Goal: Information Seeking & Learning: Learn about a topic

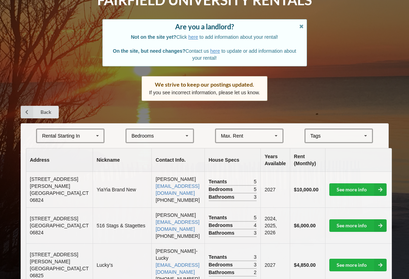
scroll to position [48, 0]
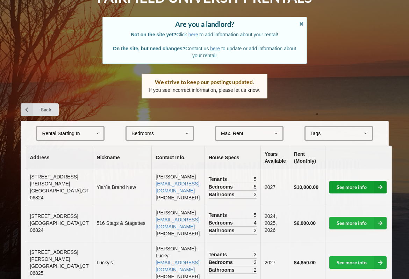
click at [374, 187] on icon at bounding box center [380, 187] width 13 height 13
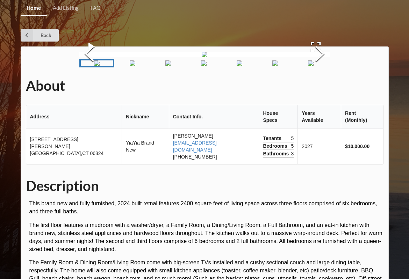
click at [130, 66] on img "Go to Slide 2" at bounding box center [133, 63] width 6 height 6
click at [121, 66] on img "Go to Slide 2" at bounding box center [119, 63] width 6 height 6
click at [157, 66] on img "Go to Slide 3" at bounding box center [154, 63] width 6 height 6
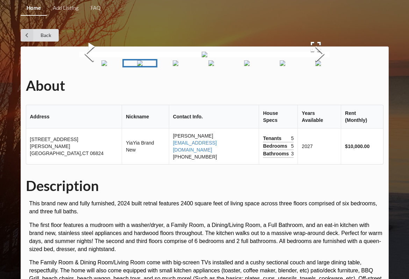
click at [178, 66] on img "Go to Slide 4" at bounding box center [176, 63] width 6 height 6
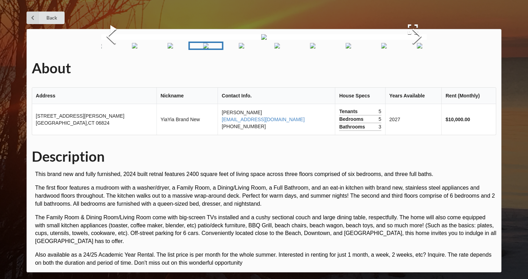
scroll to position [18, 0]
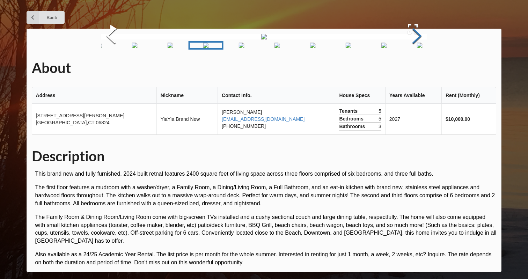
click at [408, 68] on button "Next Slide" at bounding box center [417, 36] width 20 height 63
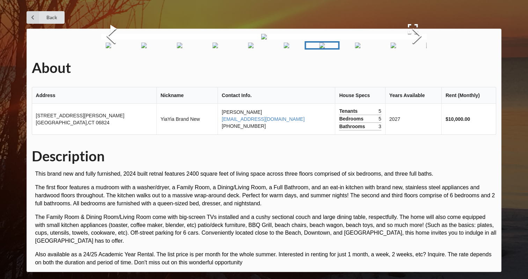
click at [98, 130] on div "About Address Nickname Contact Info. House Specs Years Available Rent (Monthly)…" at bounding box center [264, 150] width 475 height 243
click at [102, 68] on button "Previous Slide" at bounding box center [111, 36] width 20 height 63
click at [408, 128] on div "About Address Nickname Contact Info. House Specs Years Available Rent (Monthly)…" at bounding box center [264, 150] width 475 height 243
click at [408, 68] on button "Next Slide" at bounding box center [417, 36] width 20 height 63
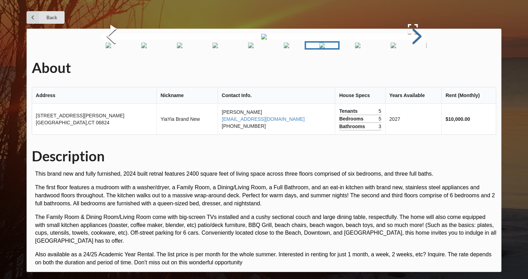
click at [408, 68] on button "Next Slide" at bounding box center [417, 36] width 20 height 63
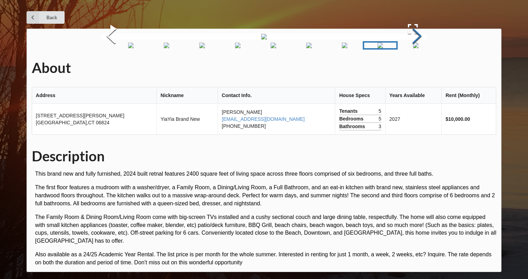
click at [408, 68] on button "Next Slide" at bounding box center [417, 36] width 20 height 63
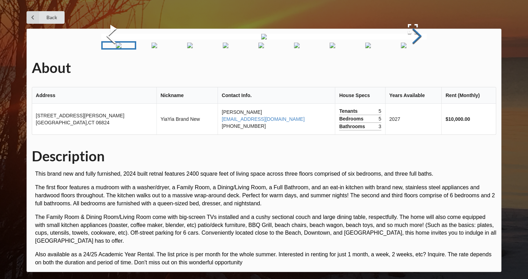
click at [408, 68] on button "Next Slide" at bounding box center [417, 36] width 20 height 63
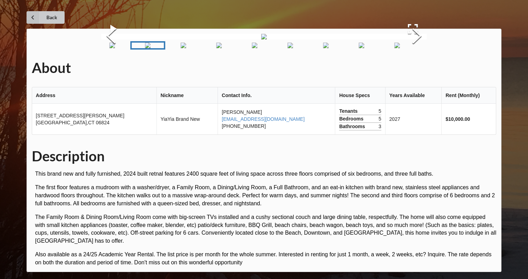
click at [36, 18] on icon at bounding box center [33, 17] width 13 height 13
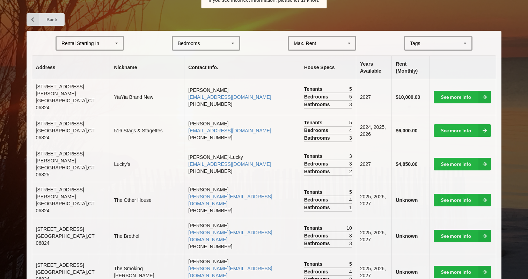
scroll to position [134, 0]
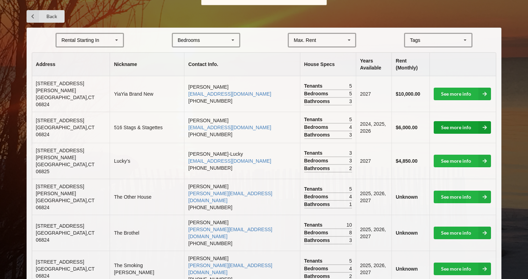
click at [408, 121] on link "See more info" at bounding box center [462, 127] width 57 height 13
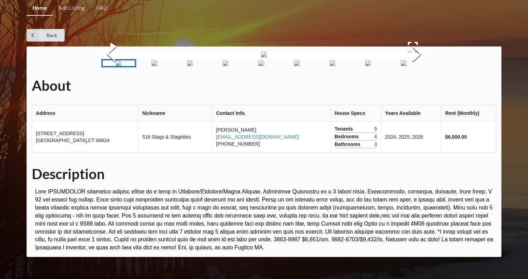
scroll to position [18, 0]
click at [267, 57] on img at bounding box center [264, 55] width 6 height 6
click at [408, 86] on button "Next Slide" at bounding box center [417, 54] width 20 height 63
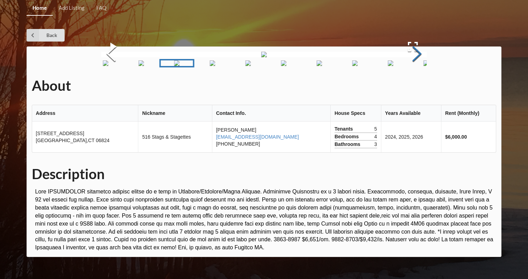
click at [408, 86] on button "Next Slide" at bounding box center [417, 54] width 20 height 63
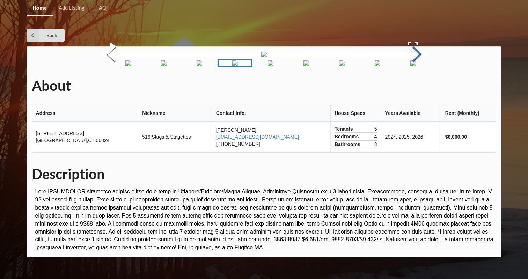
click at [408, 86] on button "Next Slide" at bounding box center [417, 54] width 20 height 63
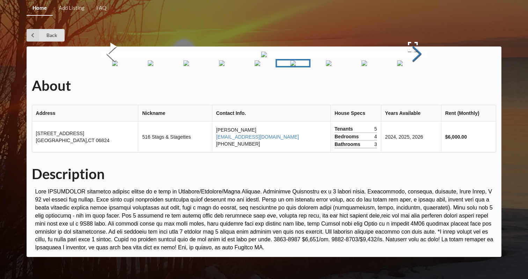
click at [408, 86] on button "Next Slide" at bounding box center [417, 54] width 20 height 63
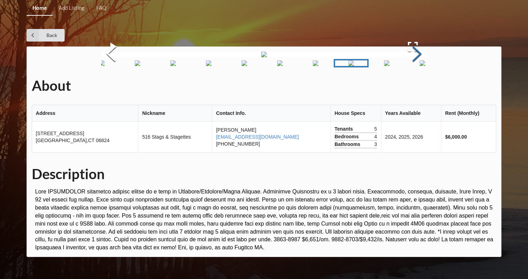
click at [408, 86] on button "Next Slide" at bounding box center [417, 54] width 20 height 63
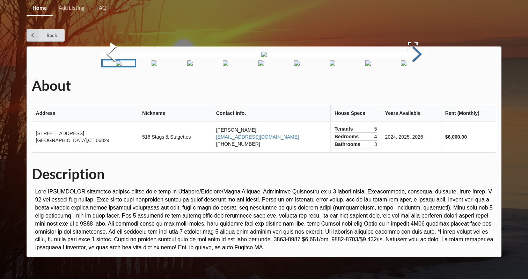
click at [408, 86] on button "Next Slide" at bounding box center [417, 54] width 20 height 63
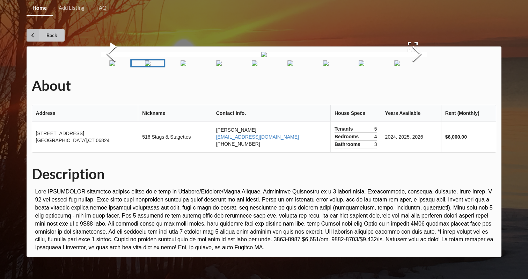
click at [58, 29] on link "Back" at bounding box center [46, 35] width 38 height 13
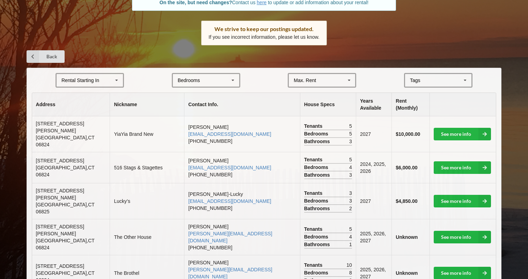
scroll to position [103, 0]
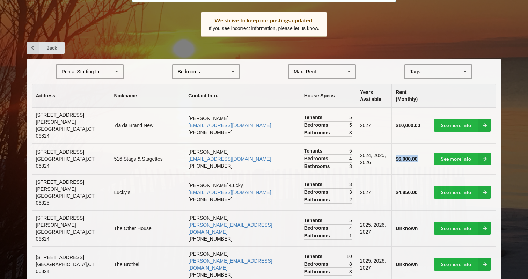
drag, startPoint x: 392, startPoint y: 153, endPoint x: 422, endPoint y: 153, distance: 30.4
click at [408, 153] on td "$6,000.00" at bounding box center [411, 158] width 38 height 31
drag, startPoint x: 393, startPoint y: 185, endPoint x: 419, endPoint y: 184, distance: 25.9
click at [408, 184] on td "$4,850.00" at bounding box center [411, 192] width 38 height 36
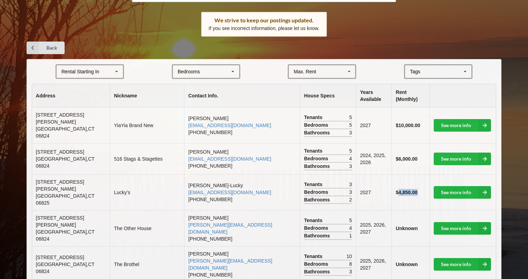
click at [408, 184] on td "$4,850.00" at bounding box center [411, 192] width 38 height 36
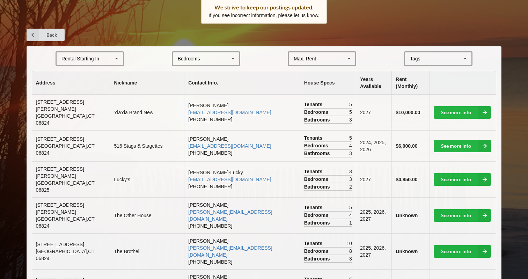
scroll to position [121, 0]
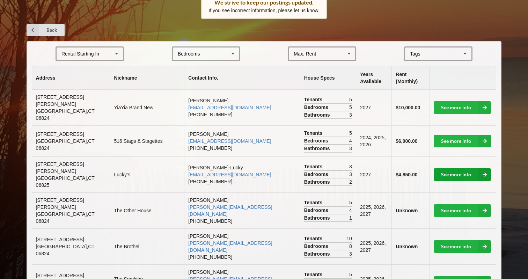
click at [408, 168] on link "See more info" at bounding box center [462, 174] width 57 height 13
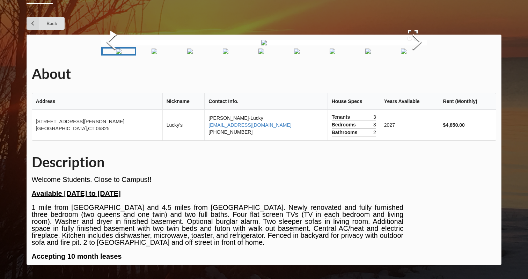
scroll to position [121, 0]
click at [157, 54] on img "Go to Slide 2" at bounding box center [155, 52] width 6 height 6
click at [185, 54] on img "Go to Slide 3" at bounding box center [187, 52] width 6 height 6
click at [408, 74] on button "Next Slide" at bounding box center [417, 42] width 20 height 63
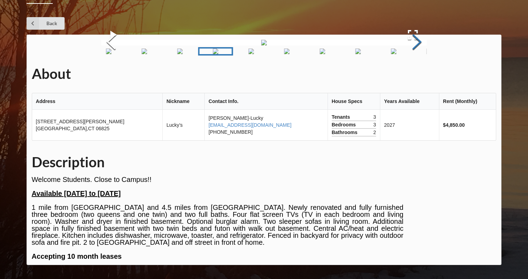
click at [408, 74] on button "Next Slide" at bounding box center [417, 42] width 20 height 63
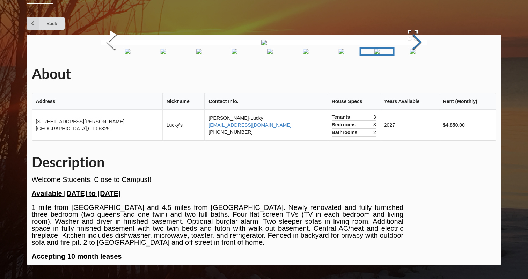
click at [408, 74] on button "Next Slide" at bounding box center [417, 42] width 20 height 63
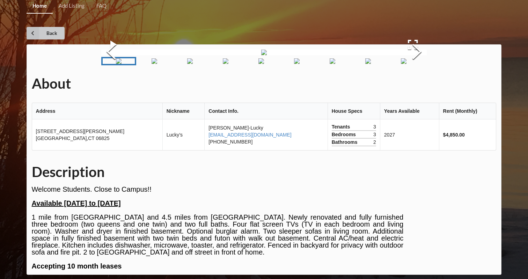
click at [49, 31] on link "Back" at bounding box center [46, 33] width 38 height 13
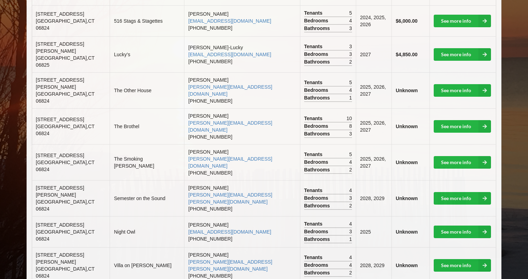
scroll to position [242, 0]
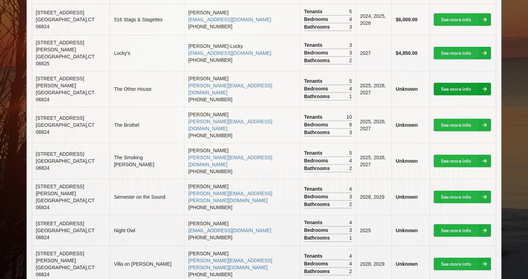
click at [408, 83] on link "See more info" at bounding box center [462, 89] width 57 height 13
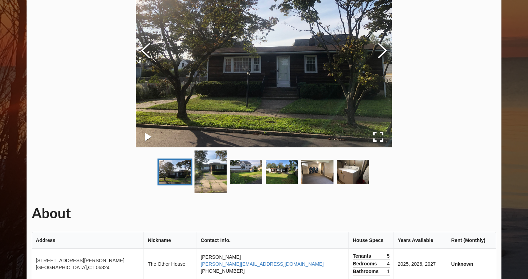
scroll to position [95, 0]
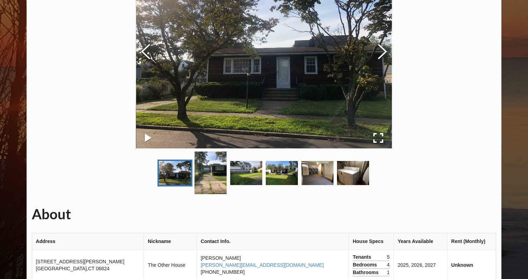
click at [206, 175] on img "Go to Slide 2" at bounding box center [211, 173] width 32 height 43
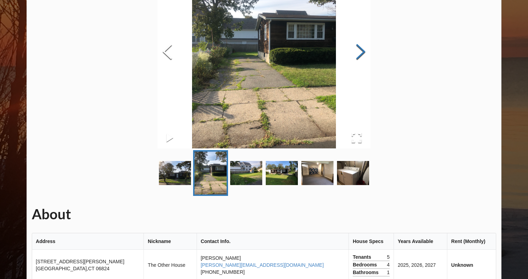
click at [357, 46] on button "Next Slide" at bounding box center [361, 52] width 20 height 63
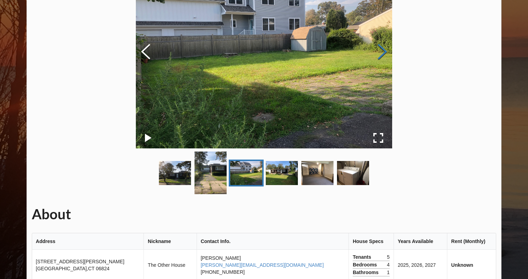
click at [357, 46] on img at bounding box center [264, 52] width 256 height 192
click at [363, 47] on img at bounding box center [264, 52] width 256 height 192
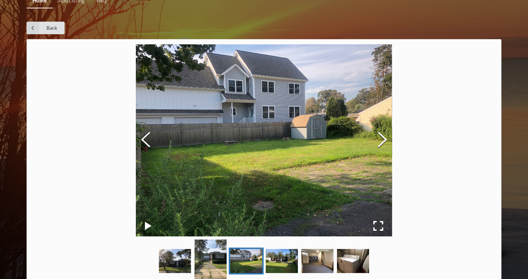
scroll to position [0, 0]
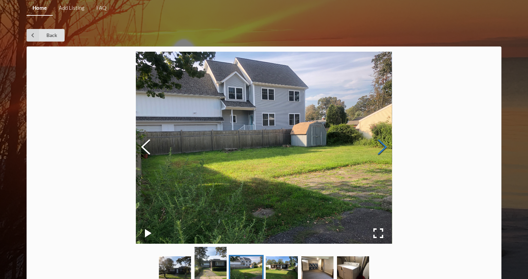
click at [378, 147] on button "Next Slide" at bounding box center [383, 147] width 20 height 63
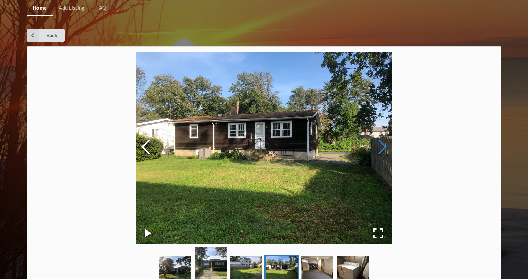
click at [378, 147] on button "Next Slide" at bounding box center [383, 147] width 20 height 63
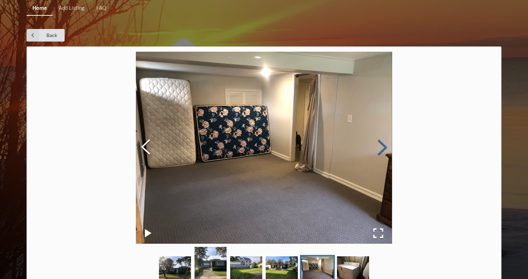
click at [378, 147] on button "Next Slide" at bounding box center [383, 147] width 20 height 63
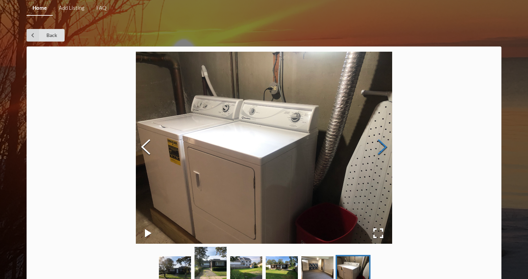
click at [378, 147] on button "Next Slide" at bounding box center [383, 147] width 20 height 63
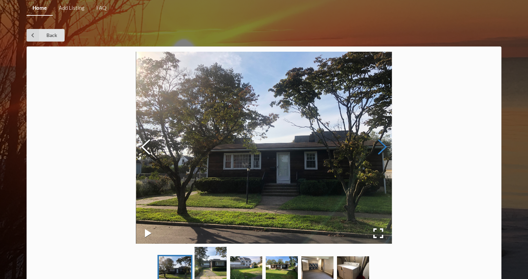
click at [378, 147] on button "Next Slide" at bounding box center [383, 147] width 20 height 63
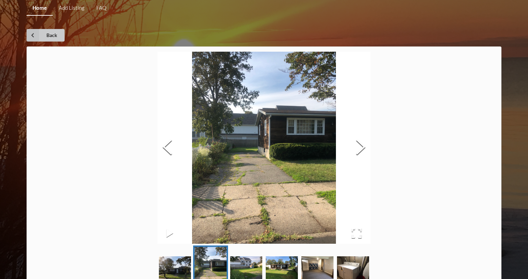
click at [38, 33] on icon at bounding box center [33, 35] width 13 height 13
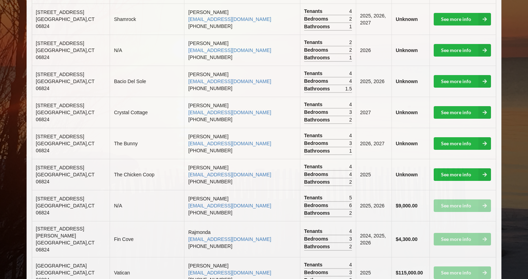
scroll to position [581, 0]
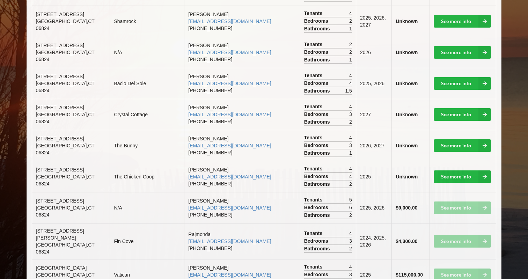
click at [408, 192] on td "See more info" at bounding box center [463, 207] width 67 height 31
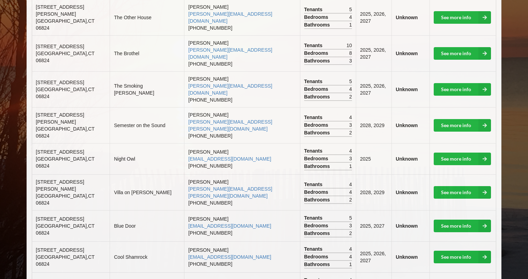
scroll to position [309, 0]
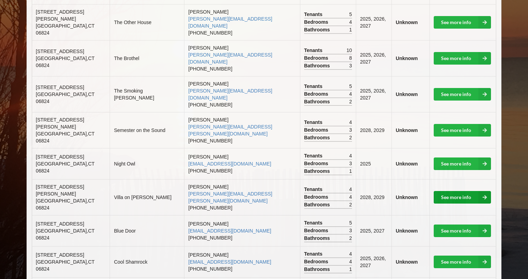
click at [408, 191] on link "See more info" at bounding box center [462, 197] width 57 height 13
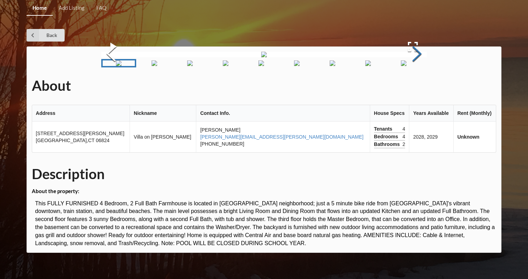
click at [408, 86] on button "Next Slide" at bounding box center [417, 54] width 20 height 63
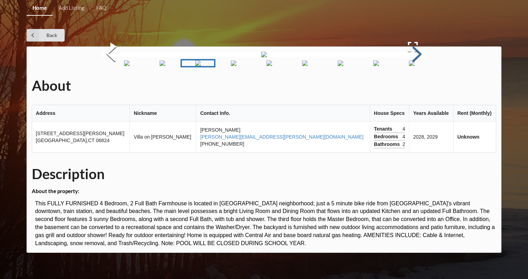
click at [408, 86] on button "Next Slide" at bounding box center [417, 54] width 20 height 63
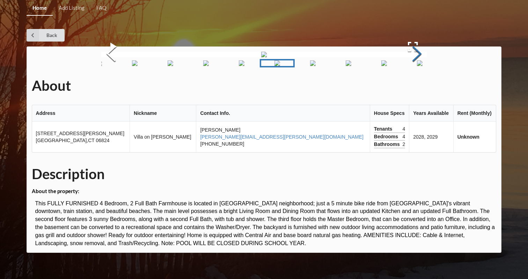
click at [408, 86] on button "Next Slide" at bounding box center [417, 54] width 20 height 63
click at [111, 86] on button "Previous Slide" at bounding box center [111, 54] width 20 height 63
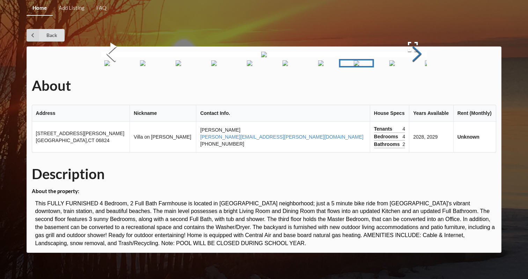
click at [408, 86] on button "Next Slide" at bounding box center [417, 54] width 20 height 63
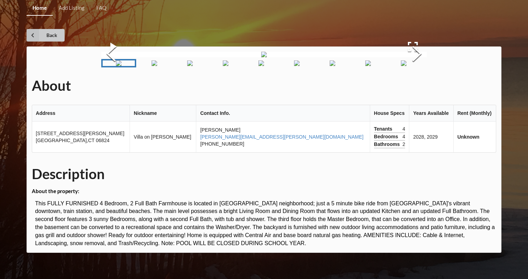
click at [51, 35] on link "Back" at bounding box center [46, 35] width 38 height 13
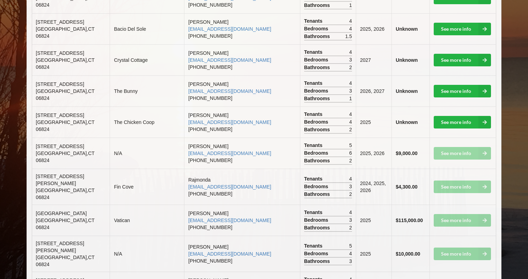
scroll to position [628, 0]
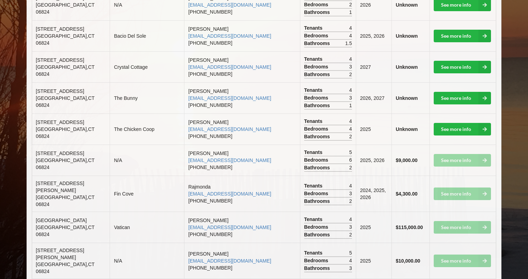
click at [408, 176] on td "See more info" at bounding box center [463, 194] width 67 height 36
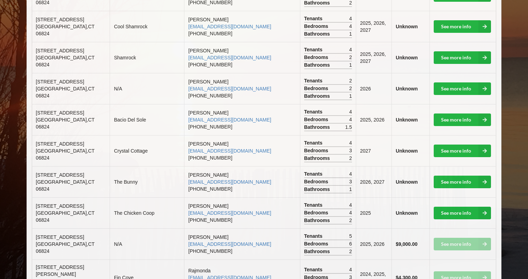
scroll to position [532, 0]
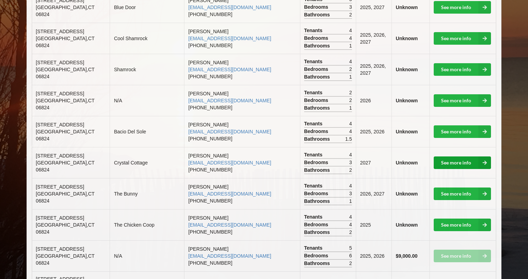
click at [408, 156] on link "See more info" at bounding box center [462, 162] width 57 height 13
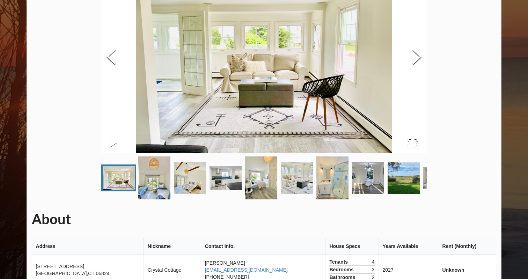
scroll to position [89, 0]
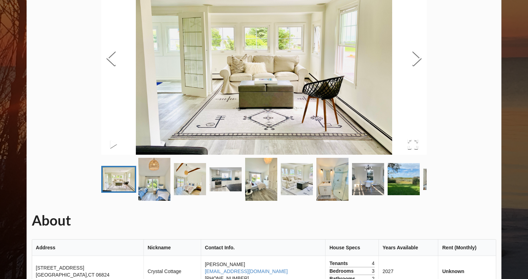
click at [157, 184] on img "Go to Slide 2" at bounding box center [154, 179] width 32 height 43
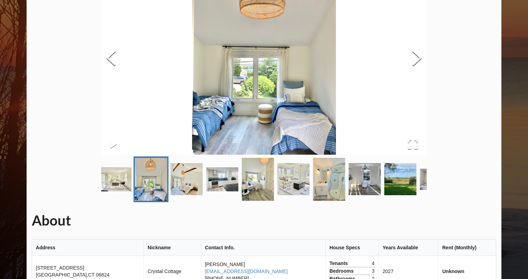
click at [188, 179] on img "Go to Slide 3" at bounding box center [187, 179] width 32 height 32
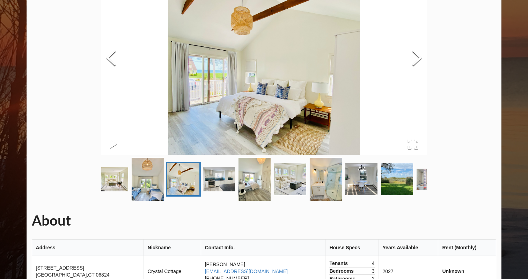
click at [212, 187] on img "Go to Slide 4" at bounding box center [219, 179] width 32 height 24
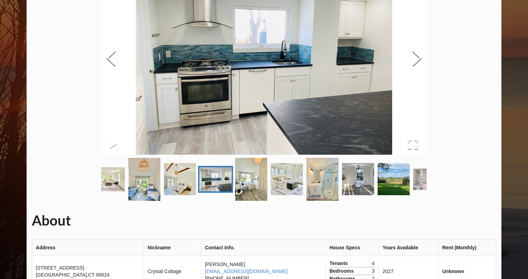
click at [249, 182] on img "Go to Slide 5" at bounding box center [251, 179] width 32 height 43
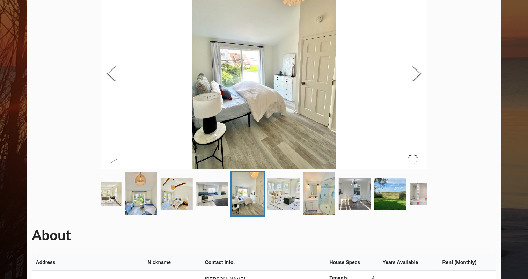
scroll to position [52, 0]
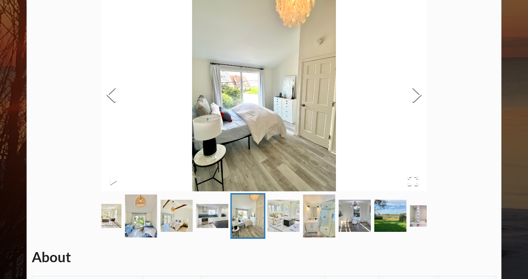
click at [282, 207] on img "Go to Slide 6" at bounding box center [284, 216] width 32 height 32
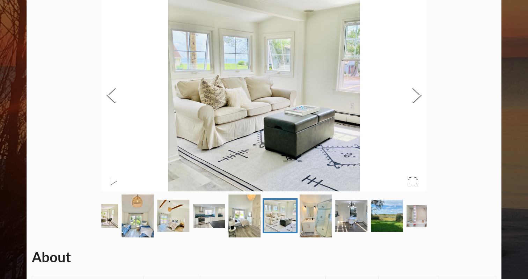
click at [332, 197] on link "Go to Slide 7" at bounding box center [315, 216] width 35 height 46
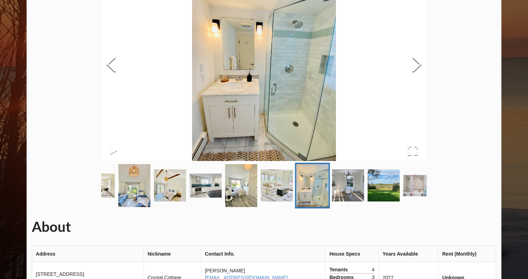
scroll to position [81, 0]
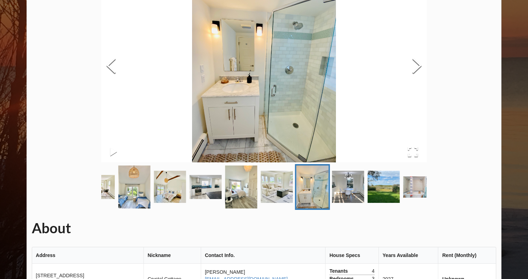
click at [354, 189] on img "Go to Slide 8" at bounding box center [348, 187] width 32 height 32
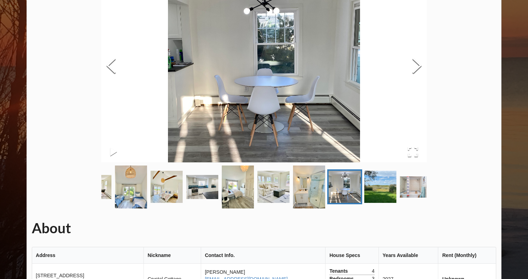
click at [376, 189] on img "Go to Slide 9" at bounding box center [380, 187] width 32 height 32
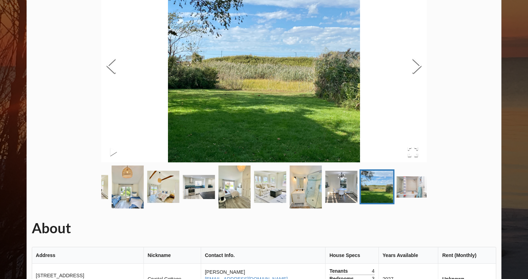
click at [402, 187] on img "Go to Slide 10" at bounding box center [413, 186] width 32 height 21
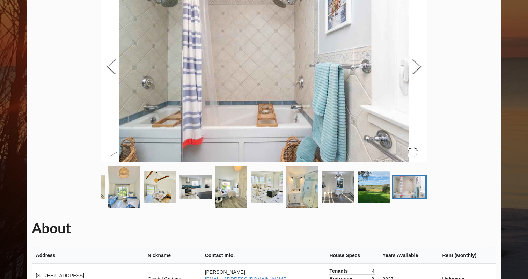
click at [374, 184] on img "Go to Slide 9" at bounding box center [374, 187] width 32 height 32
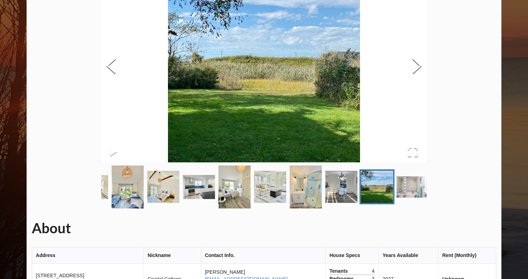
scroll to position [0, 0]
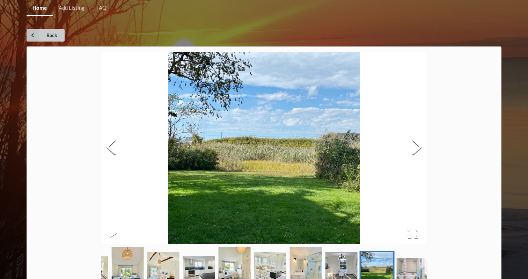
click at [43, 32] on link "Back" at bounding box center [46, 35] width 38 height 13
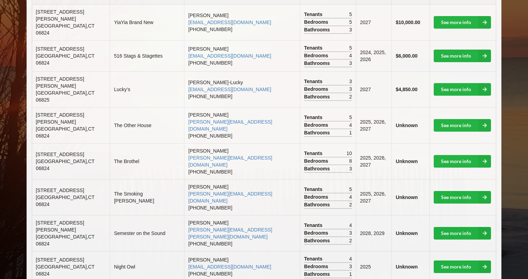
scroll to position [210, 0]
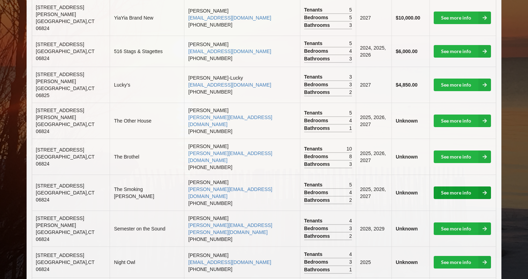
click at [408, 187] on link "See more info" at bounding box center [462, 193] width 57 height 13
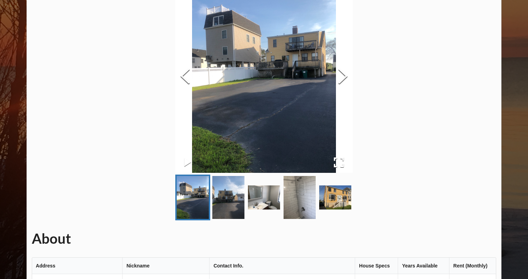
scroll to position [64, 0]
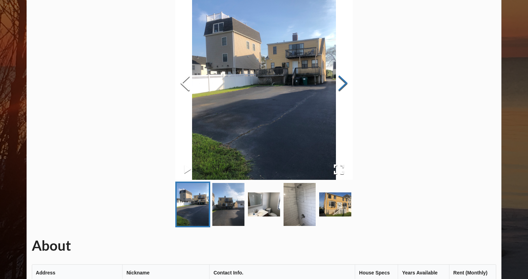
click at [338, 76] on button "Next Slide" at bounding box center [343, 83] width 20 height 63
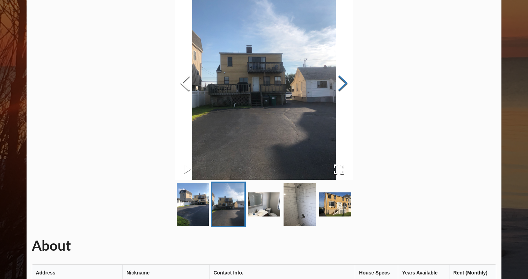
click at [338, 76] on button "Next Slide" at bounding box center [343, 83] width 20 height 63
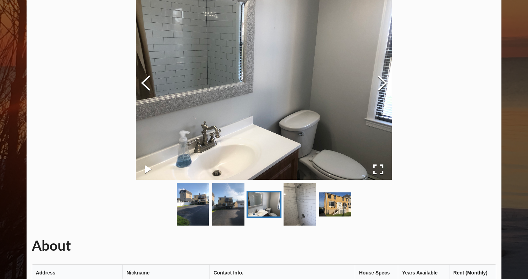
click at [338, 76] on img at bounding box center [264, 84] width 256 height 192
click at [371, 80] on img at bounding box center [264, 84] width 256 height 192
click at [377, 80] on button "Next Slide" at bounding box center [383, 83] width 20 height 63
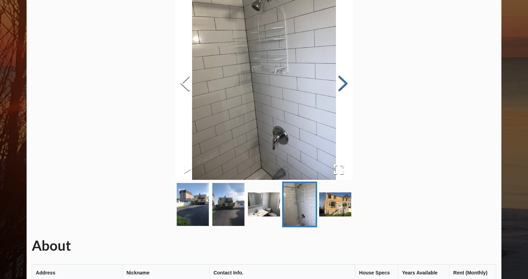
click at [341, 86] on button "Next Slide" at bounding box center [343, 83] width 20 height 63
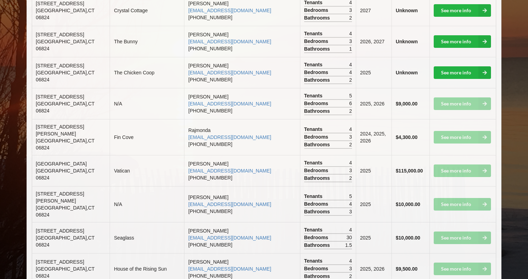
scroll to position [660, 0]
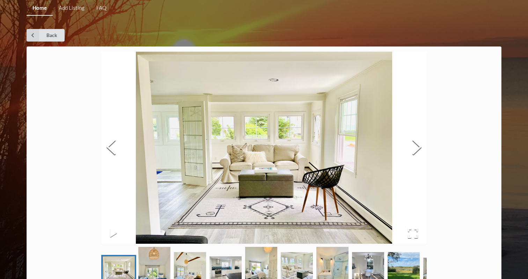
scroll to position [532, 0]
